Goal: Task Accomplishment & Management: Manage account settings

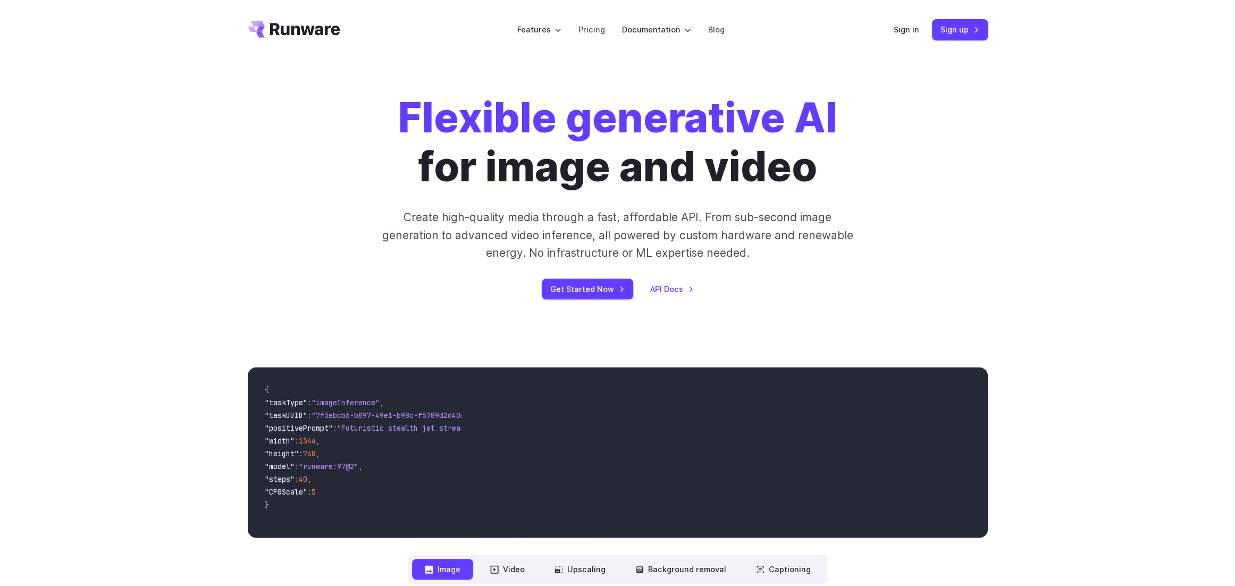
click at [908, 23] on div "Sign in Sign up" at bounding box center [940, 29] width 94 height 21
click at [907, 29] on link "Sign in" at bounding box center [906, 29] width 26 height 12
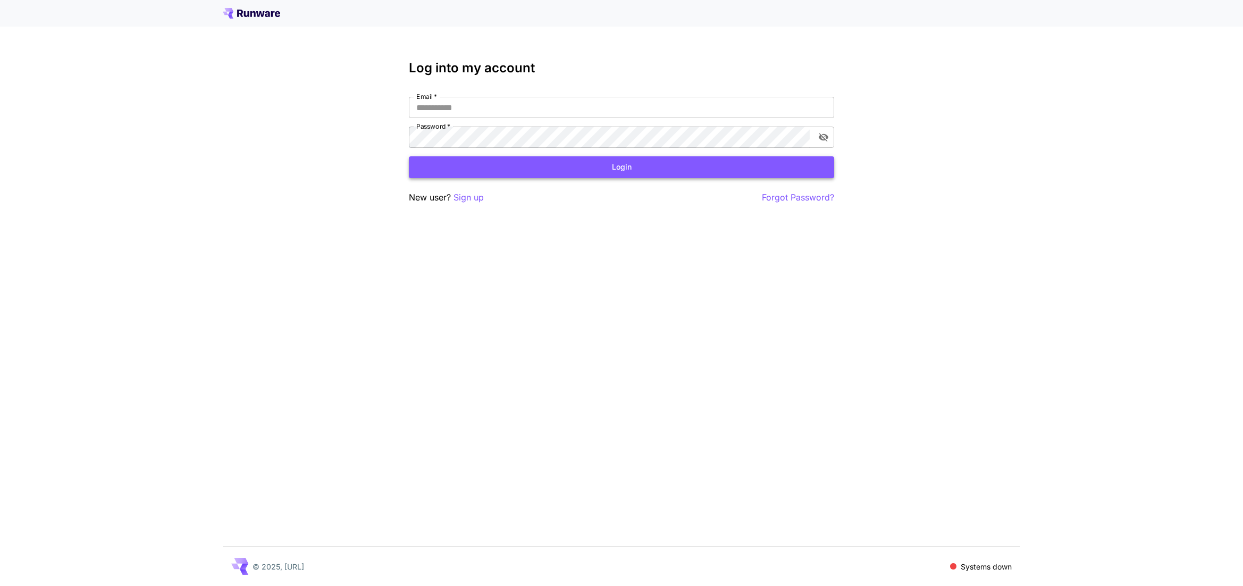
type input "**********"
click at [637, 168] on button "Login" at bounding box center [621, 167] width 425 height 22
